Goal: Task Accomplishment & Management: Use online tool/utility

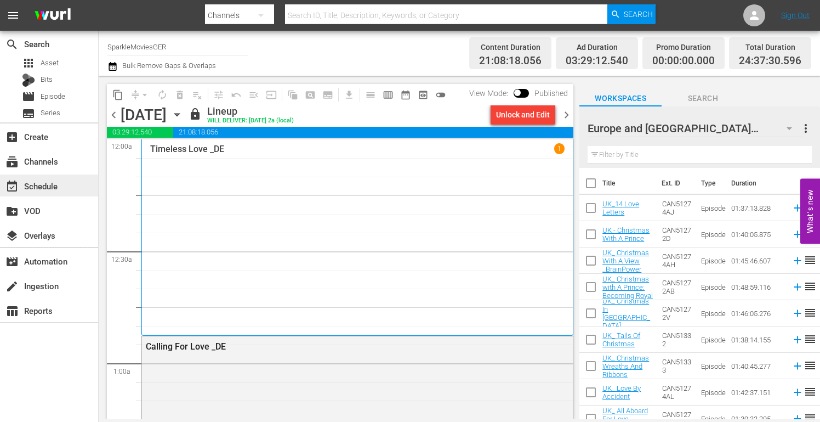
click at [43, 185] on div "event_available Schedule" at bounding box center [30, 184] width 61 height 10
click at [37, 160] on div "subscriptions Channels" at bounding box center [30, 160] width 61 height 10
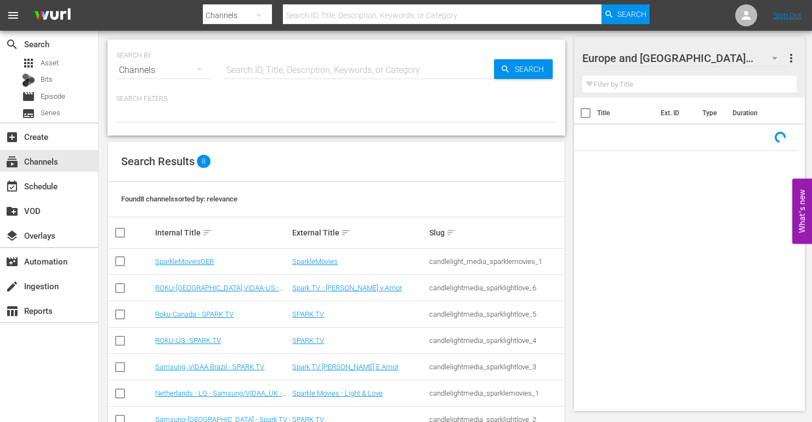
scroll to position [58, 0]
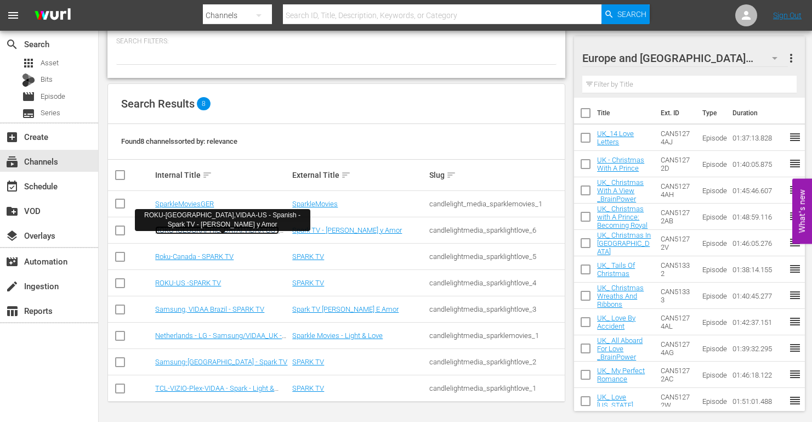
click at [203, 230] on link "ROKU-US,VIDAA-US - Spanish - Spark TV - Luz y Amor" at bounding box center [217, 238] width 124 height 25
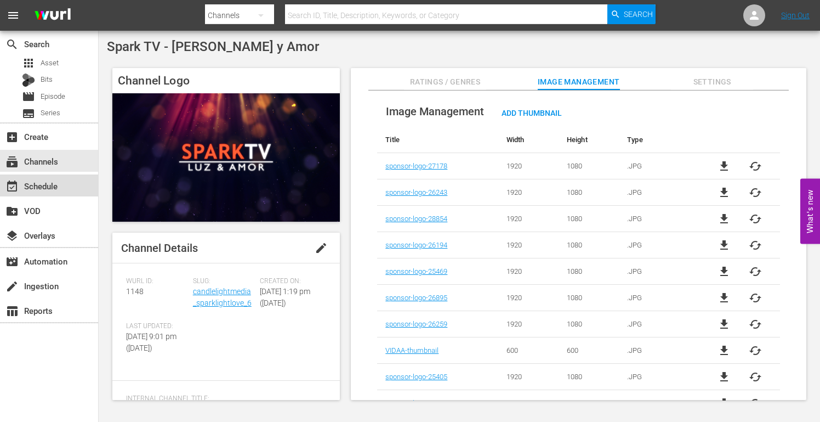
click at [45, 188] on div "event_available Schedule" at bounding box center [30, 184] width 61 height 10
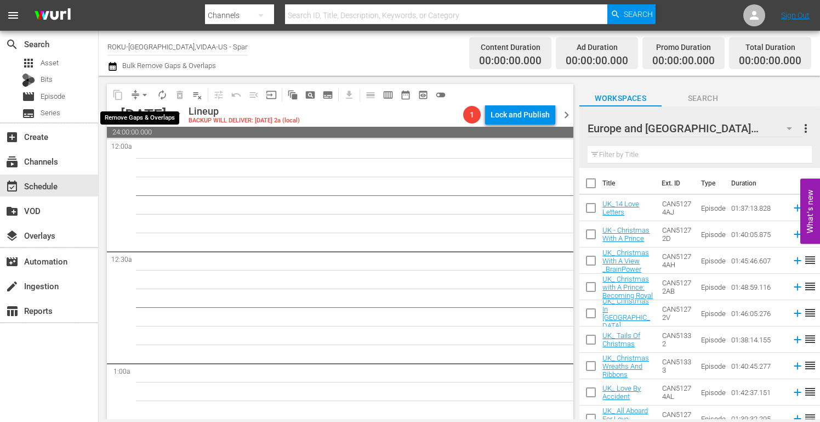
click at [145, 94] on span "arrow_drop_down" at bounding box center [144, 94] width 11 height 11
click at [183, 116] on icon "button" at bounding box center [177, 115] width 12 height 12
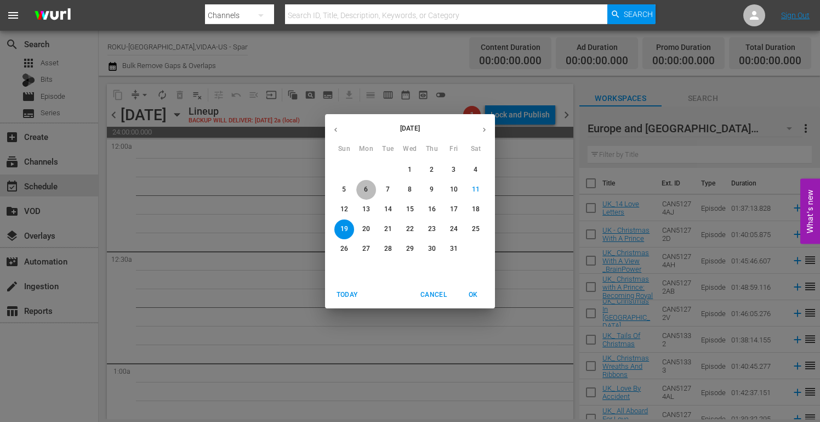
click at [367, 188] on p "6" at bounding box center [366, 189] width 4 height 9
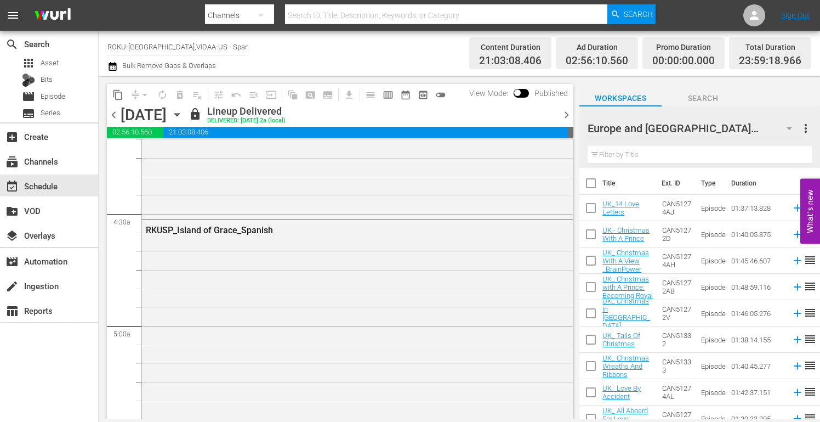
scroll to position [1097, 0]
click at [183, 116] on icon "button" at bounding box center [177, 115] width 12 height 12
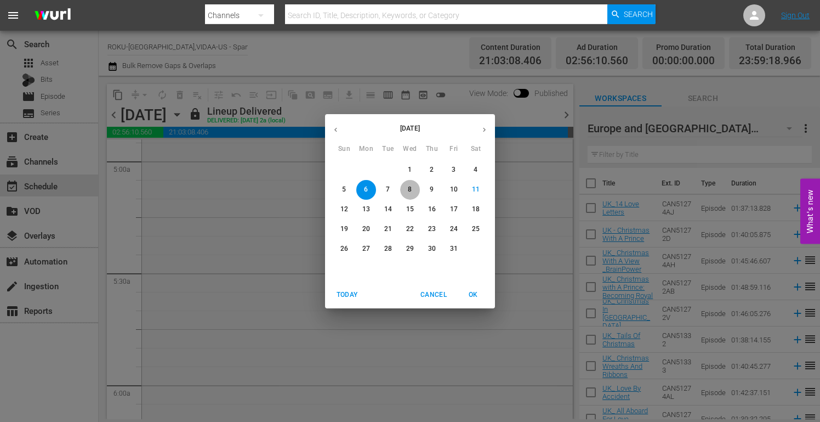
click at [409, 188] on p "8" at bounding box center [410, 189] width 4 height 9
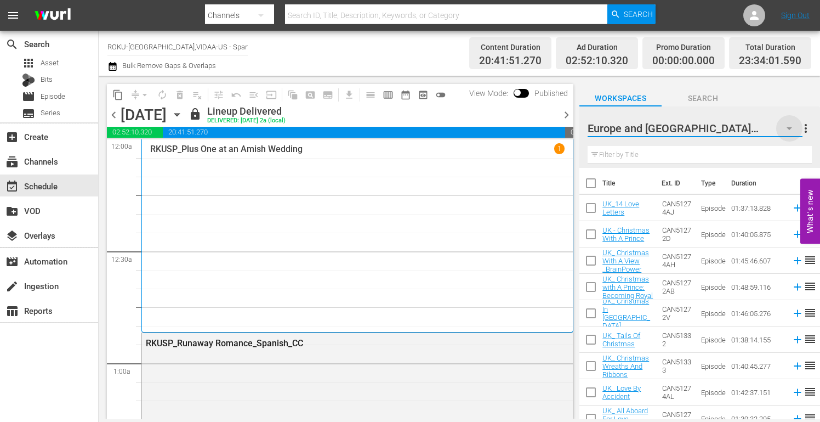
click at [788, 128] on icon "button" at bounding box center [789, 128] width 5 height 3
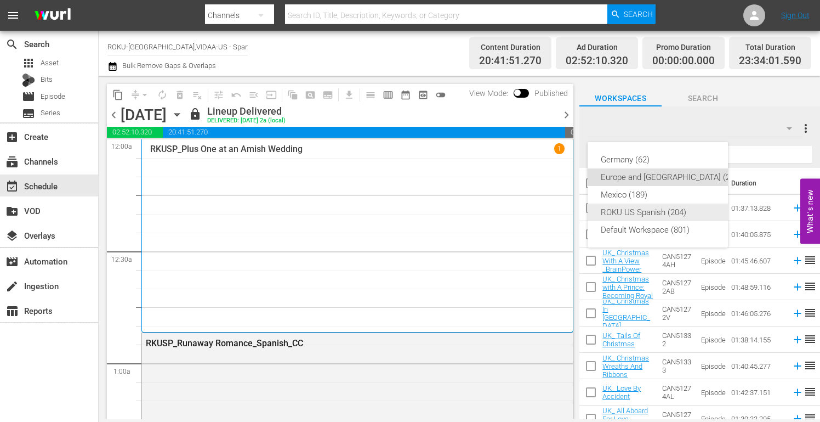
click at [651, 212] on div "ROKU US Spanish (204)" at bounding box center [671, 212] width 141 height 18
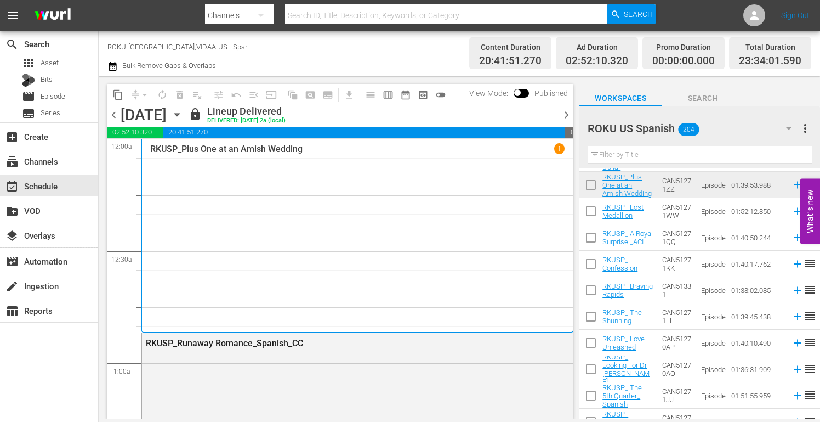
scroll to position [329, 0]
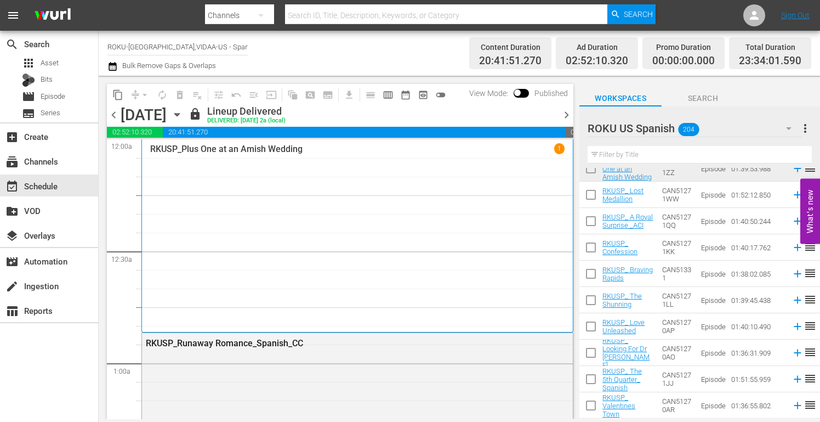
click at [179, 114] on icon "button" at bounding box center [176, 115] width 5 height 3
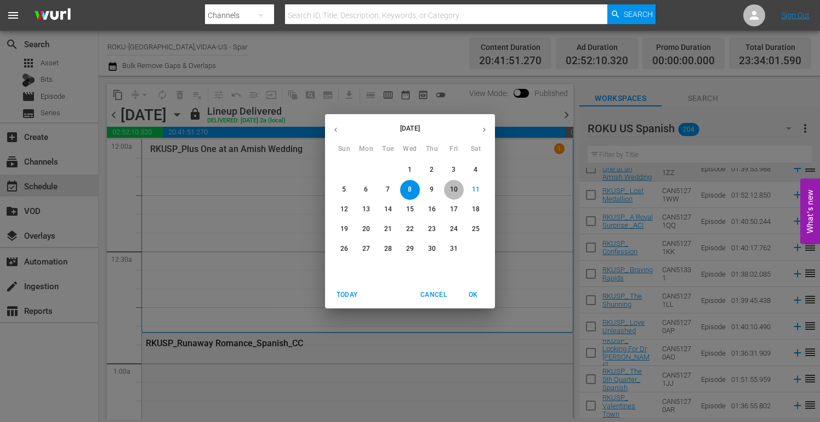
click at [457, 189] on p "10" at bounding box center [454, 189] width 8 height 9
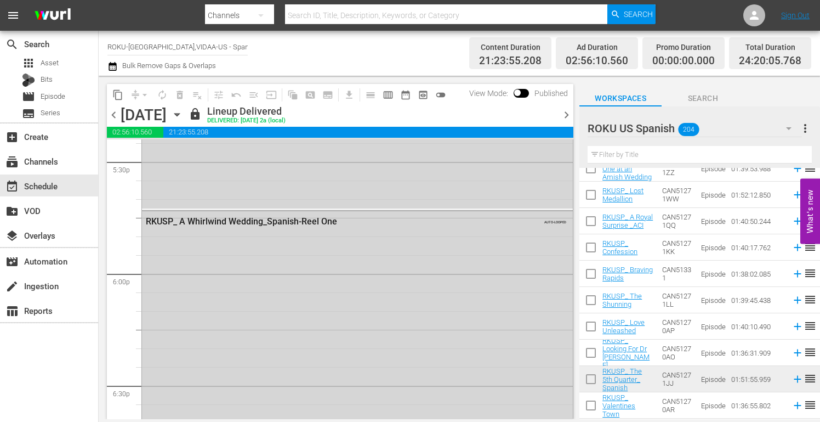
scroll to position [3890, 0]
click at [179, 115] on icon "button" at bounding box center [176, 115] width 5 height 3
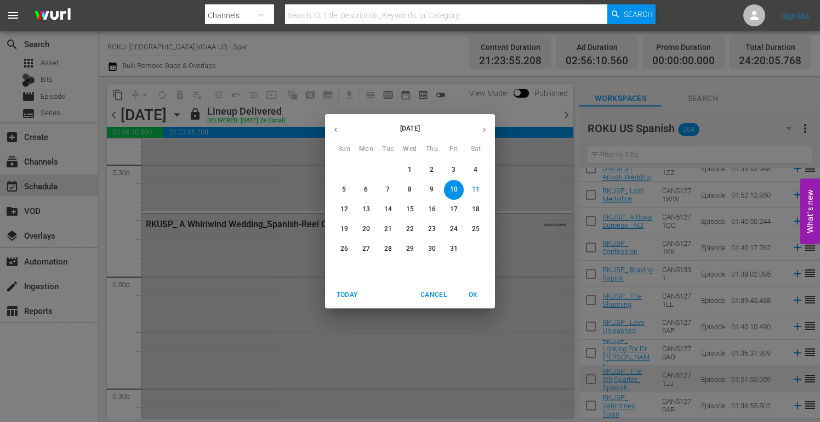
click at [340, 207] on span "12" at bounding box center [345, 209] width 20 height 9
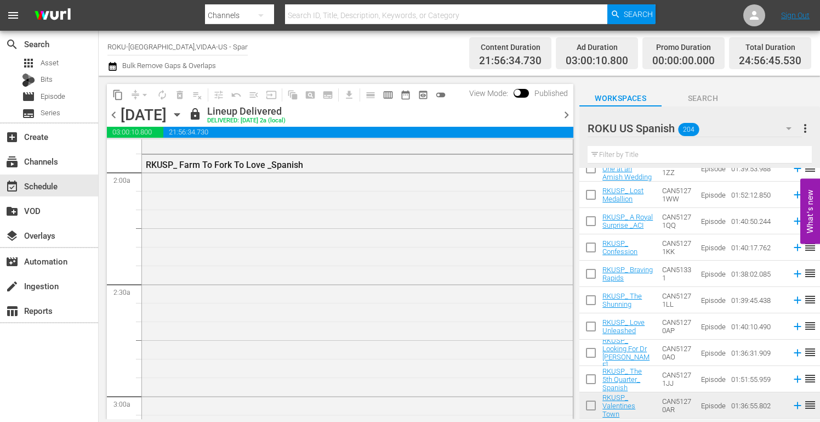
scroll to position [414, 0]
click at [143, 97] on div "arrow_drop_down" at bounding box center [145, 95] width 18 height 18
click at [179, 114] on icon "button" at bounding box center [176, 115] width 5 height 3
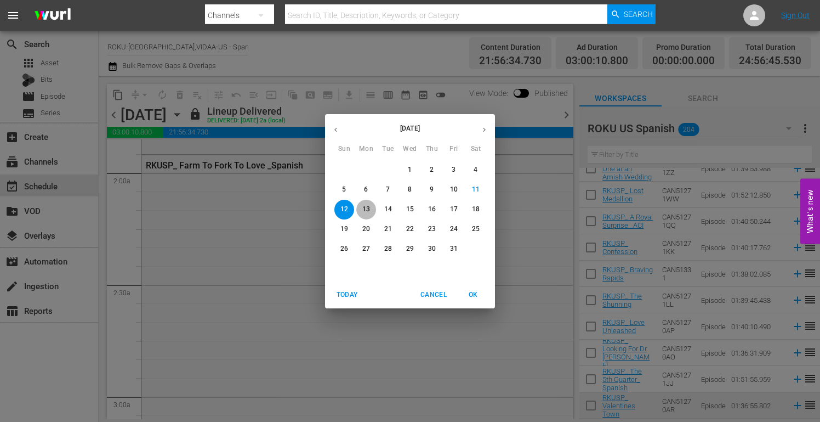
click at [367, 208] on p "13" at bounding box center [367, 209] width 8 height 9
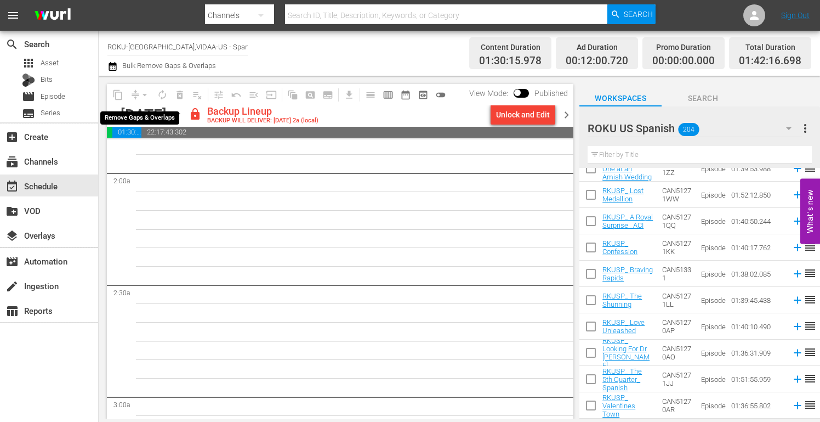
click at [145, 94] on div "arrow_drop_down" at bounding box center [145, 95] width 18 height 18
